Goal: Task Accomplishment & Management: Complete application form

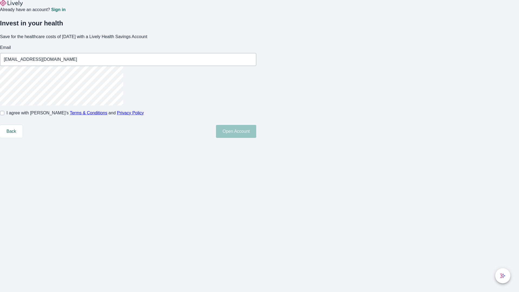
click at [4, 115] on input "I agree with Lively’s Terms & Conditions and Privacy Policy" at bounding box center [2, 113] width 4 height 4
checkbox input "true"
click at [256, 138] on button "Open Account" at bounding box center [236, 131] width 40 height 13
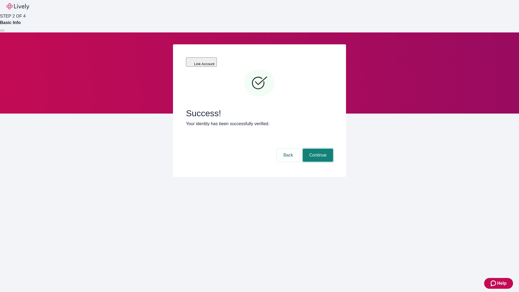
click at [317, 149] on button "Continue" at bounding box center [318, 155] width 30 height 13
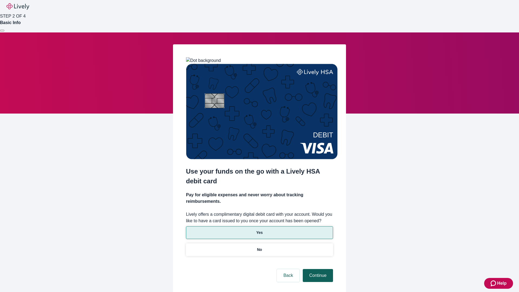
click at [259, 230] on p "Yes" at bounding box center [259, 233] width 6 height 6
click at [317, 269] on button "Continue" at bounding box center [318, 275] width 30 height 13
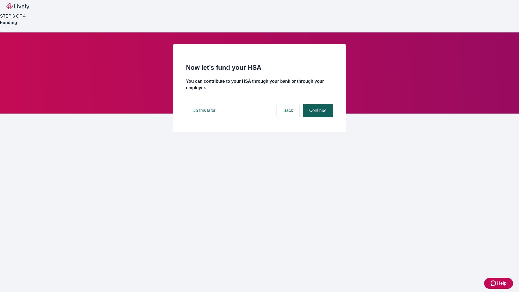
click at [317, 117] on button "Continue" at bounding box center [318, 110] width 30 height 13
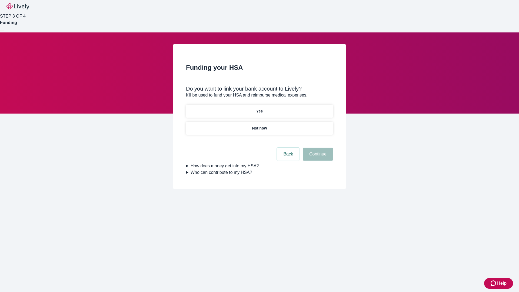
click at [259, 125] on p "Not now" at bounding box center [259, 128] width 15 height 6
click at [317, 157] on button "Continue" at bounding box center [318, 154] width 30 height 13
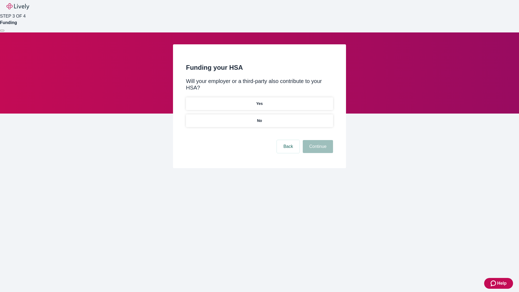
click at [259, 118] on p "No" at bounding box center [259, 121] width 5 height 6
click at [317, 140] on button "Continue" at bounding box center [318, 146] width 30 height 13
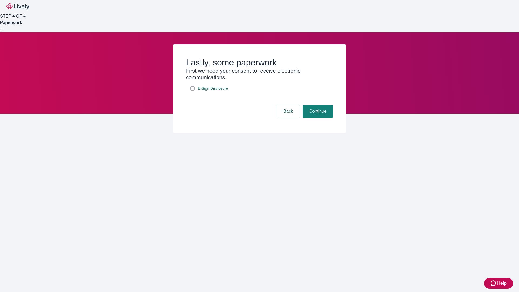
click at [192, 91] on input "E-Sign Disclosure" at bounding box center [192, 88] width 4 height 4
checkbox input "true"
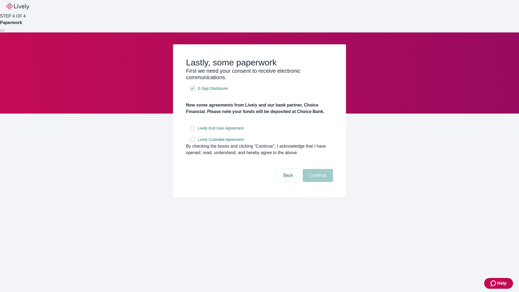
click at [192, 130] on input "Lively End User Agreement" at bounding box center [192, 128] width 4 height 4
checkbox input "true"
click at [192, 142] on input "Lively Custodial Agreement" at bounding box center [192, 139] width 4 height 4
checkbox input "true"
click at [317, 182] on button "Continue" at bounding box center [318, 175] width 30 height 13
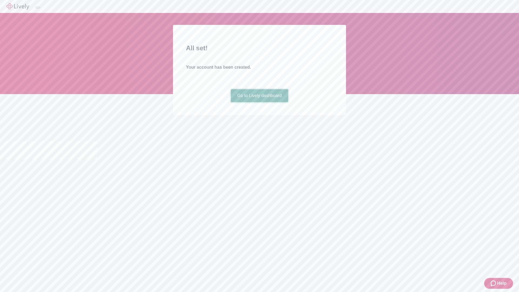
click at [259, 102] on link "Go to Lively dashboard" at bounding box center [260, 95] width 58 height 13
